Goal: Task Accomplishment & Management: Use online tool/utility

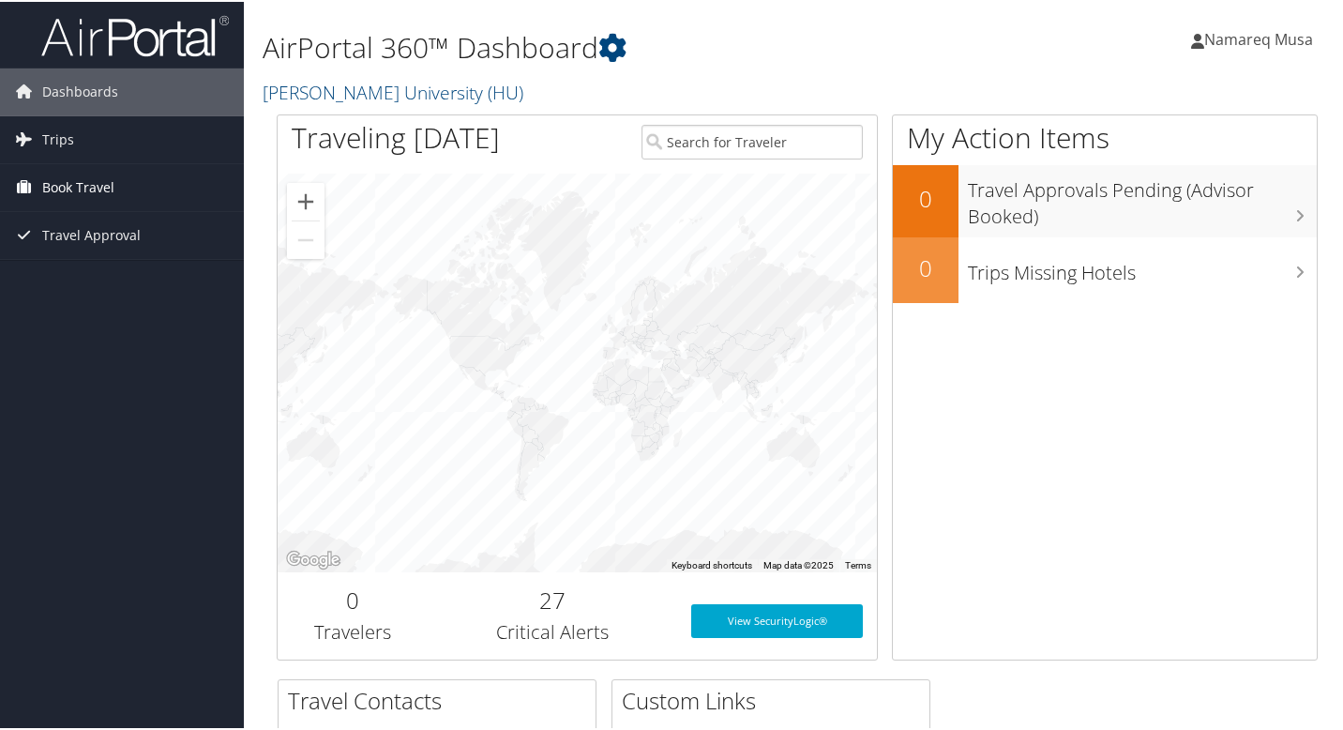
click at [95, 191] on span "Book Travel" at bounding box center [78, 185] width 72 height 47
click at [83, 144] on link "Trips" at bounding box center [122, 137] width 244 height 47
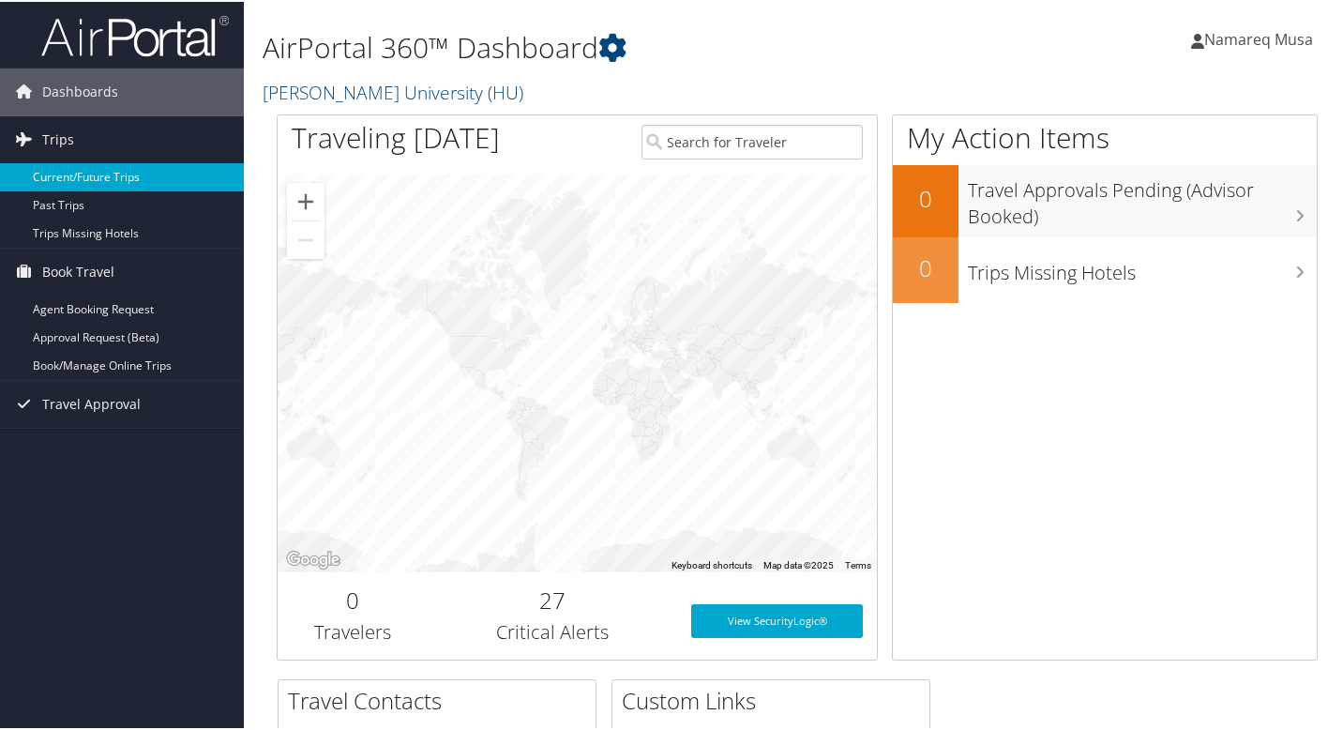
click at [95, 173] on link "Current/Future Trips" at bounding box center [122, 175] width 244 height 28
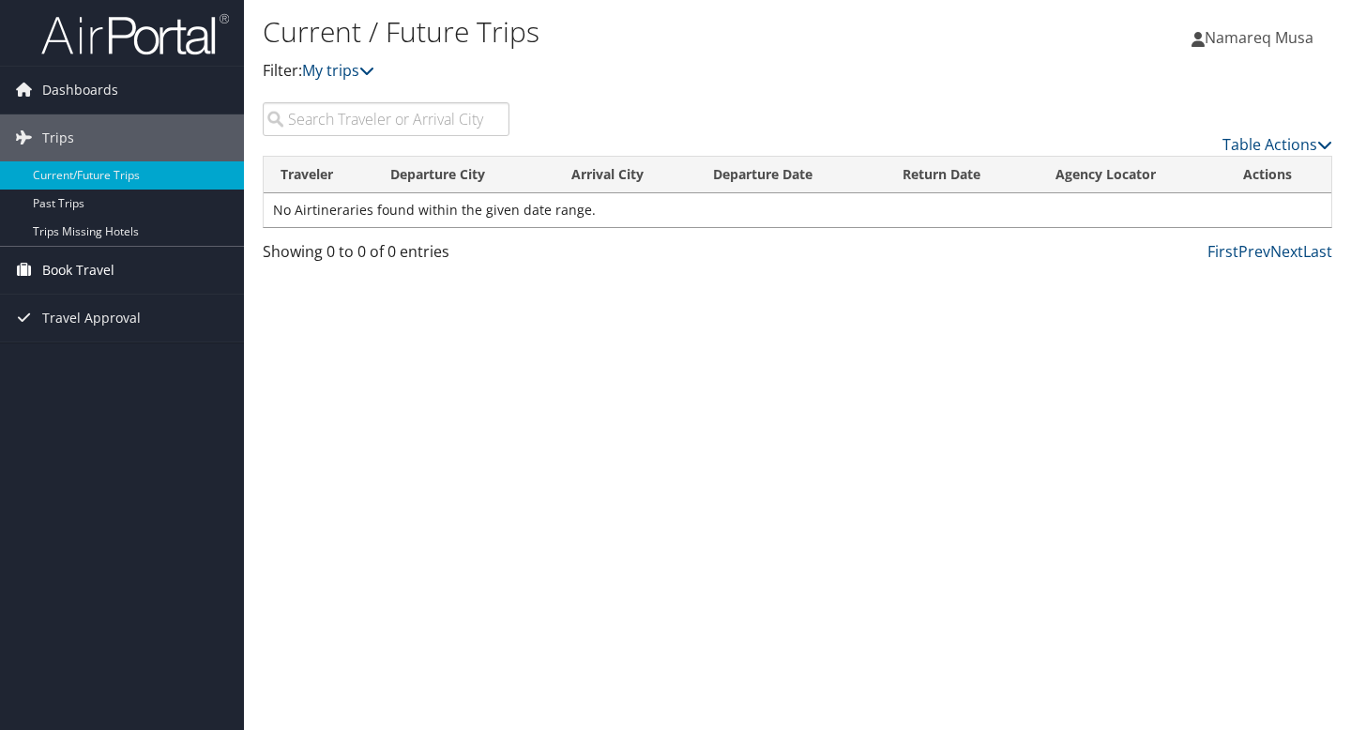
click at [73, 273] on span "Book Travel" at bounding box center [78, 270] width 72 height 47
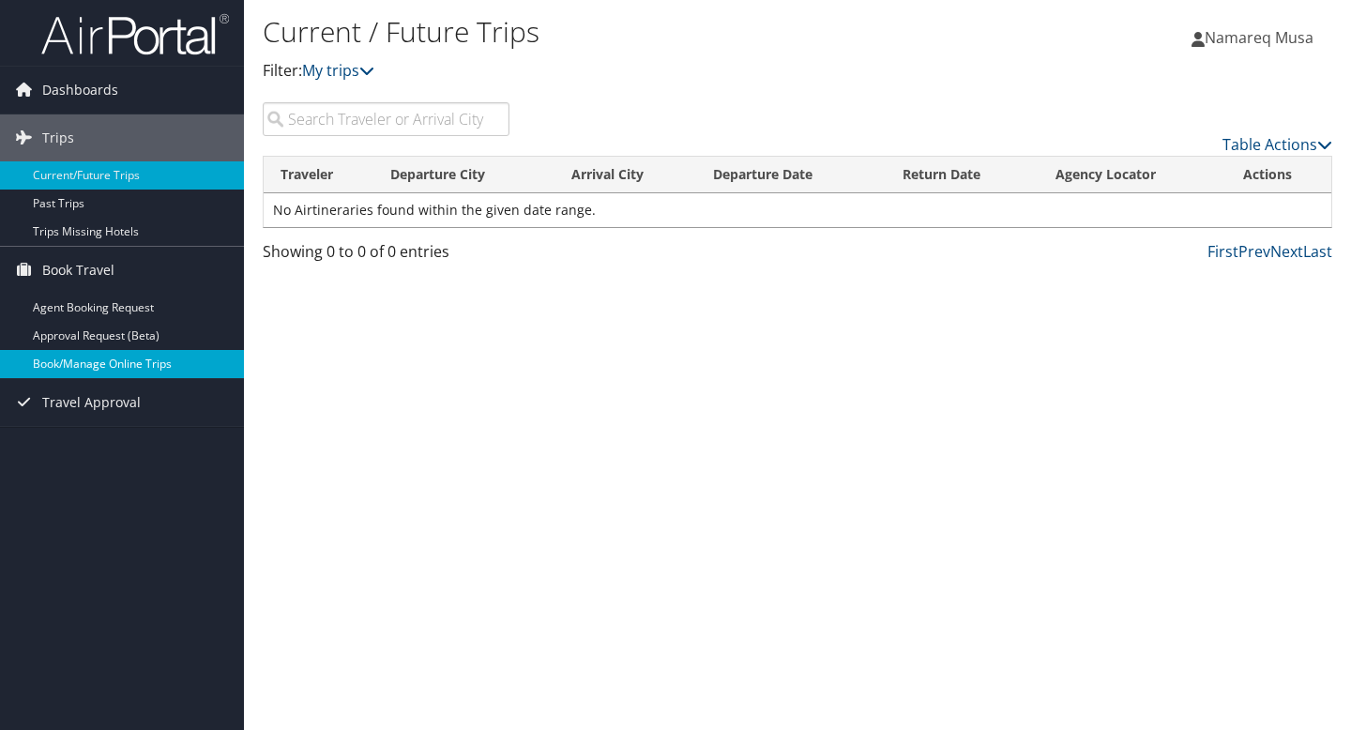
click at [98, 359] on link "Book/Manage Online Trips" at bounding box center [122, 364] width 244 height 28
